Goal: Information Seeking & Learning: Learn about a topic

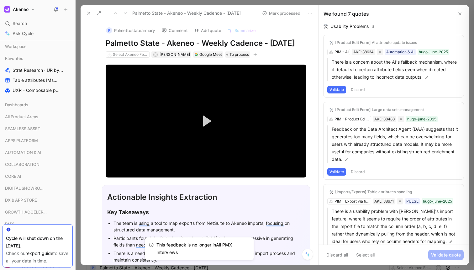
scroll to position [8129, 0]
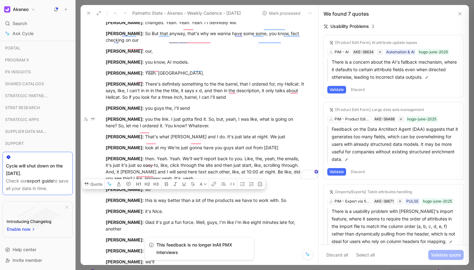
click at [178, 3] on div at bounding box center [275, 135] width 399 height 270
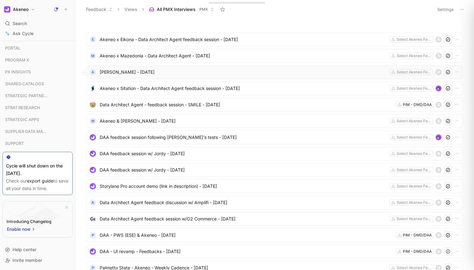
click at [191, 72] on span "[PERSON_NAME] - [DATE]" at bounding box center [243, 72] width 287 height 8
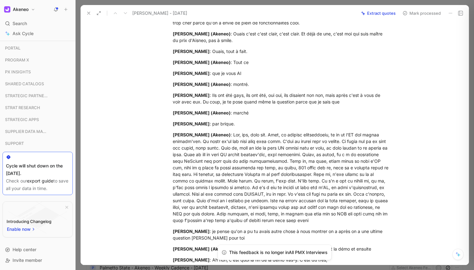
scroll to position [10151, 0]
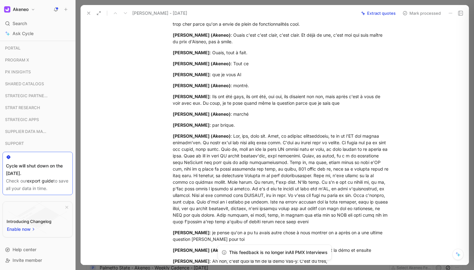
click at [149, 14] on span "[PERSON_NAME] - [DATE]" at bounding box center [159, 13] width 55 height 8
click at [155, 14] on span "[PERSON_NAME] - [DATE]" at bounding box center [159, 13] width 55 height 8
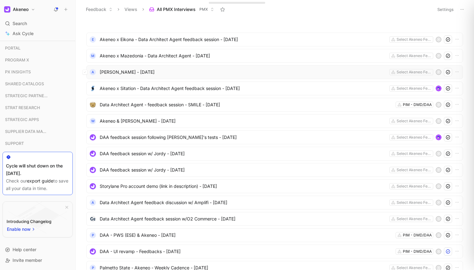
click at [184, 66] on div "A Démo Akénéo - [DATE] Select Akeneo Features P" at bounding box center [274, 72] width 377 height 14
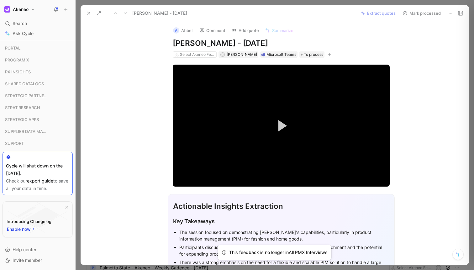
click at [212, 49] on div "A Afibel Comment Add quote Summarize [PERSON_NAME] - [DATE] Select Akeneo Featu…" at bounding box center [281, 39] width 241 height 37
click at [219, 46] on h1 "[PERSON_NAME] - [DATE]" at bounding box center [281, 43] width 217 height 10
click at [201, 3] on div at bounding box center [275, 135] width 399 height 270
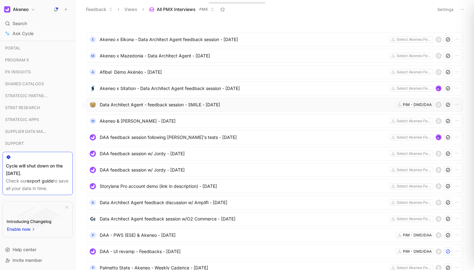
click at [164, 106] on span "Data Architect Agent - feedback session - SMILE - [DATE]" at bounding box center [247, 105] width 294 height 8
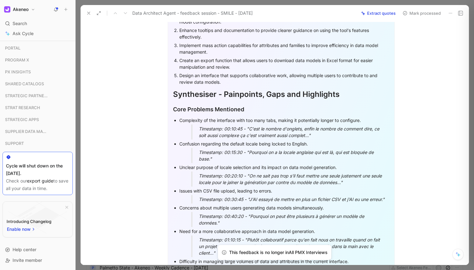
scroll to position [399, 0]
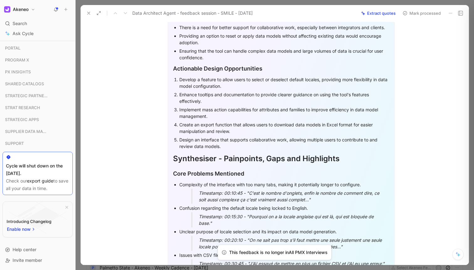
click at [124, 2] on div at bounding box center [275, 135] width 399 height 270
